Goal: Task Accomplishment & Management: Manage account settings

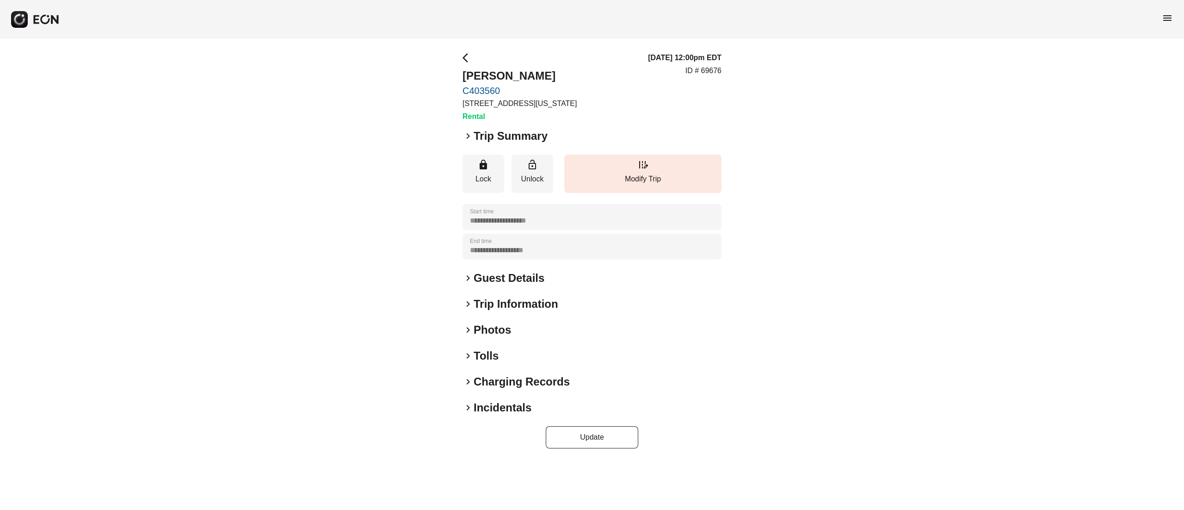
click at [491, 327] on h2 "Photos" at bounding box center [492, 329] width 37 height 15
click at [496, 327] on h2 "Photos" at bounding box center [492, 329] width 37 height 15
click at [493, 325] on h2 "Photos" at bounding box center [492, 329] width 37 height 15
